Goal: Information Seeking & Learning: Learn about a topic

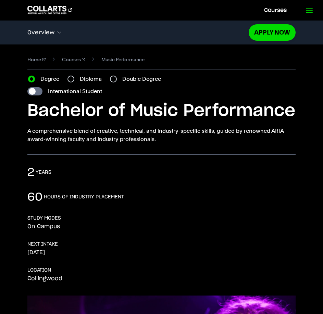
click at [312, 9] on icon at bounding box center [309, 10] width 8 height 8
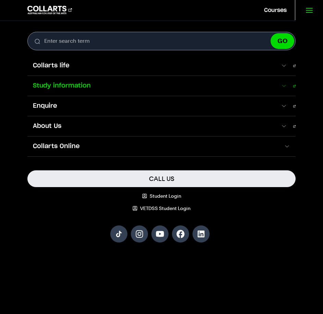
click at [285, 82] on link "Study information" at bounding box center [161, 86] width 268 height 20
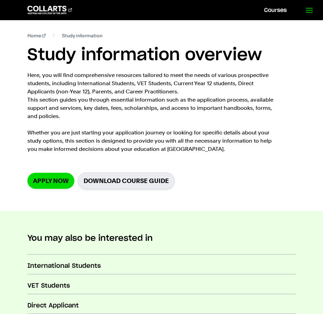
click at [311, 10] on icon at bounding box center [309, 10] width 8 height 8
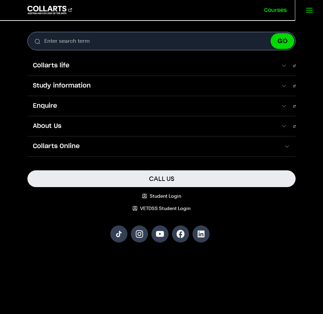
click at [270, 8] on link "Courses" at bounding box center [275, 10] width 39 height 20
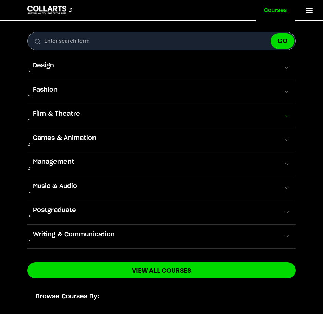
click at [283, 113] on span at bounding box center [286, 116] width 7 height 7
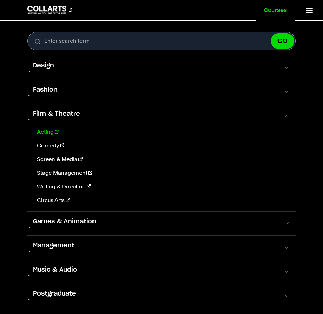
click at [43, 128] on link "Acting" at bounding box center [162, 132] width 256 height 8
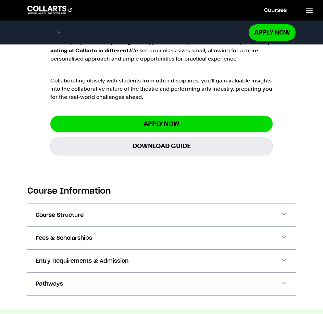
scroll to position [616, 0]
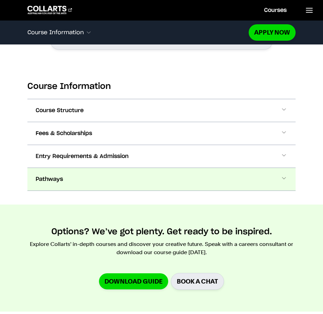
click at [49, 181] on span "Pathways" at bounding box center [49, 179] width 27 height 8
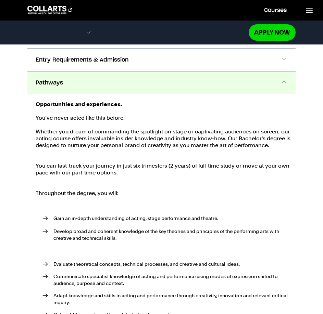
scroll to position [722, 0]
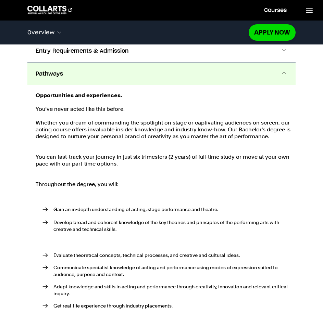
click at [57, 70] on span "Pathways" at bounding box center [49, 74] width 27 height 8
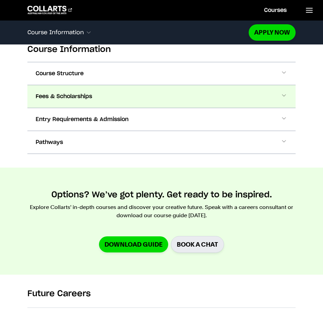
click at [73, 96] on span "Fees & Scholarships" at bounding box center [64, 96] width 56 height 8
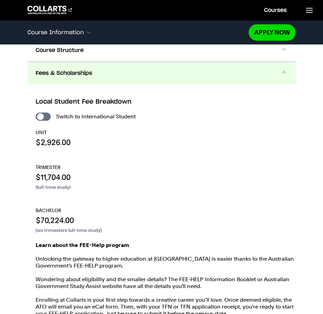
scroll to position [642, 0]
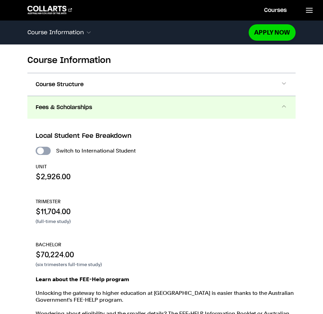
click at [43, 149] on input "International Student" at bounding box center [43, 151] width 15 height 8
checkbox input "true"
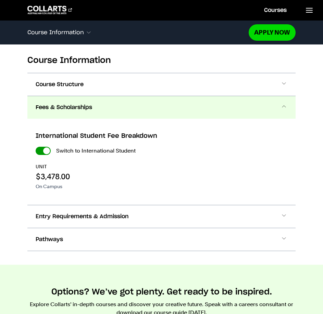
click at [0, 0] on input "International Student" at bounding box center [0, 0] width 0 height 0
checkbox input "false"
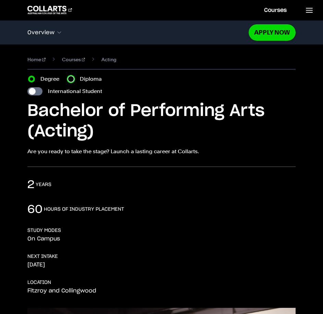
click at [71, 78] on input "Diploma" at bounding box center [70, 79] width 7 height 7
radio input "true"
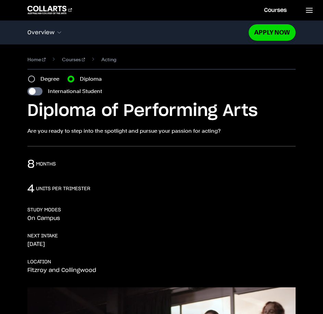
click at [35, 78] on div "Degree" at bounding box center [45, 79] width 35 height 8
click at [32, 77] on input "Degree" at bounding box center [31, 79] width 7 height 7
radio input "true"
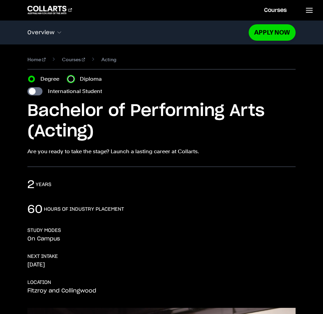
click at [73, 77] on input "Diploma" at bounding box center [70, 79] width 7 height 7
radio input "true"
